Goal: Find specific page/section: Find specific page/section

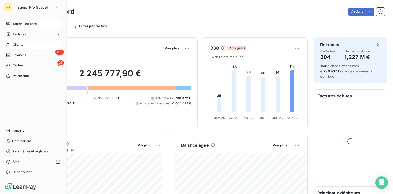
click at [29, 47] on div "Clients" at bounding box center [33, 45] width 58 height 8
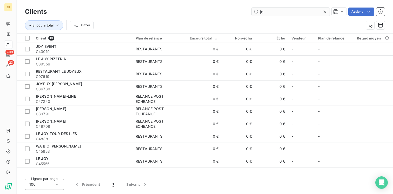
type input "j"
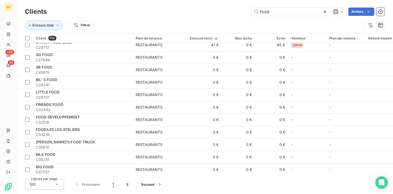
scroll to position [166, 0]
drag, startPoint x: 284, startPoint y: 12, endPoint x: 215, endPoint y: 10, distance: 68.7
click at [215, 10] on div "food Actions" at bounding box center [219, 12] width 332 height 8
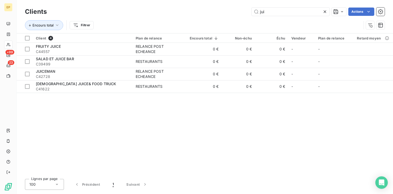
scroll to position [0, 0]
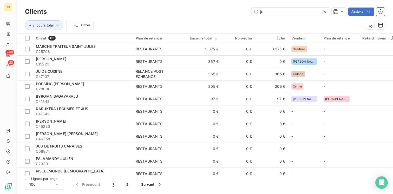
type input "j"
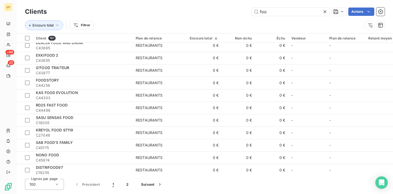
scroll to position [415, 0]
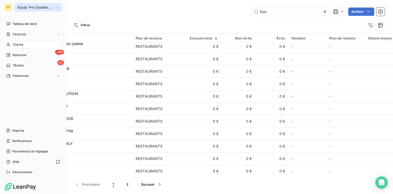
type input "foo"
click at [45, 7] on span "Equip' Pro Guadeloupe" at bounding box center [35, 7] width 35 height 4
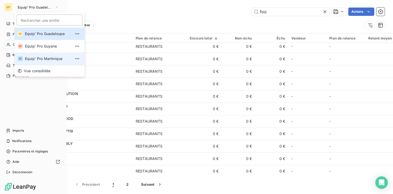
click at [40, 58] on span "Equip' Pro Martinique" at bounding box center [48, 58] width 46 height 5
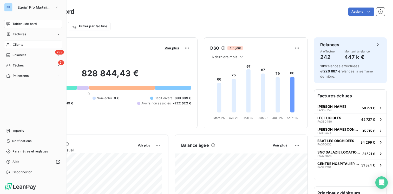
click at [23, 47] on div "Clients" at bounding box center [33, 45] width 58 height 8
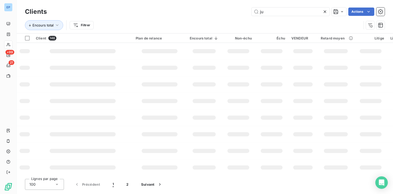
type input "jui"
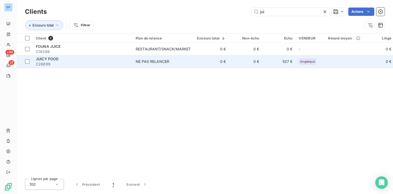
click at [50, 62] on span "C26699" at bounding box center [83, 64] width 94 height 5
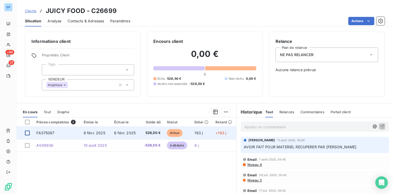
click at [26, 134] on div at bounding box center [27, 133] width 5 height 5
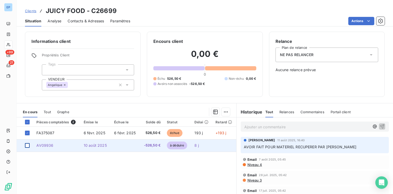
click at [27, 147] on div at bounding box center [27, 145] width 5 height 5
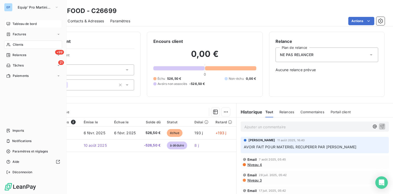
click at [23, 24] on span "Tableau de bord" at bounding box center [24, 24] width 24 height 5
